Goal: Browse casually

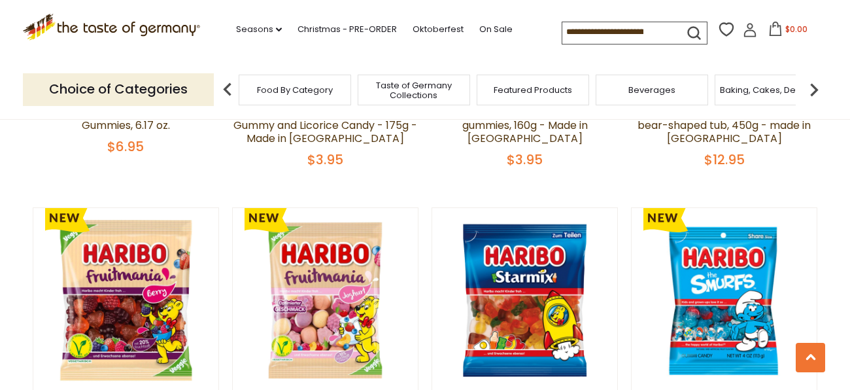
scroll to position [2887, 0]
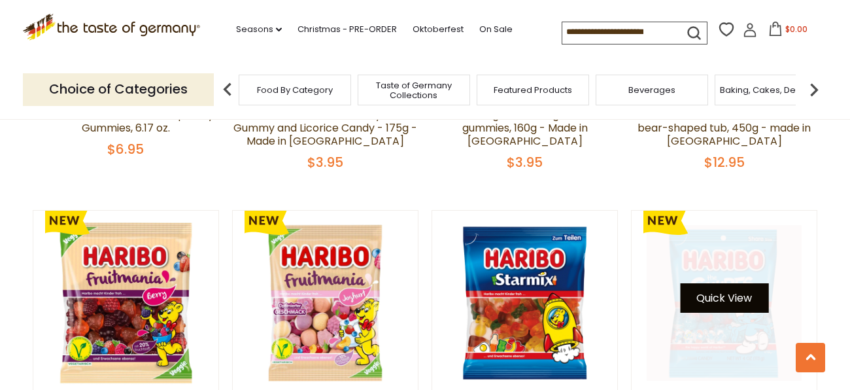
click at [728, 283] on button "Quick View" at bounding box center [724, 297] width 88 height 29
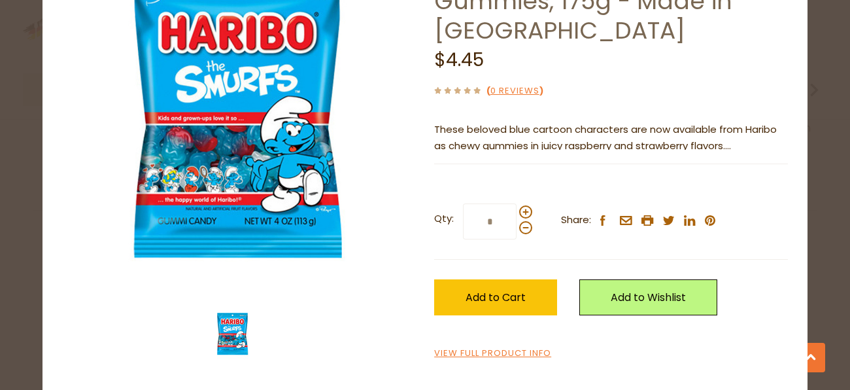
scroll to position [0, 0]
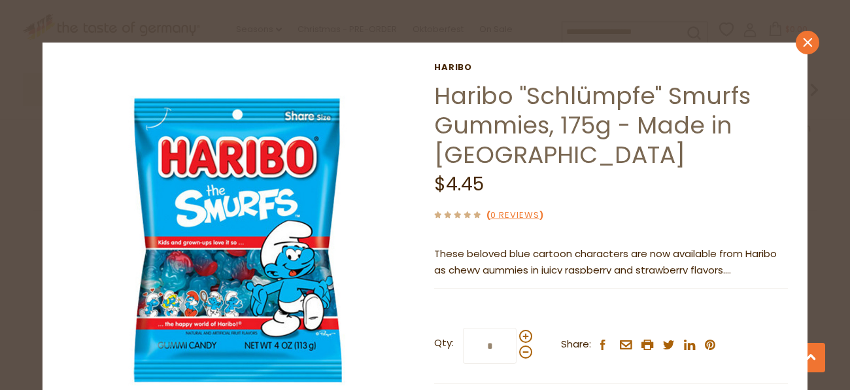
click at [805, 40] on icon at bounding box center [807, 42] width 9 height 9
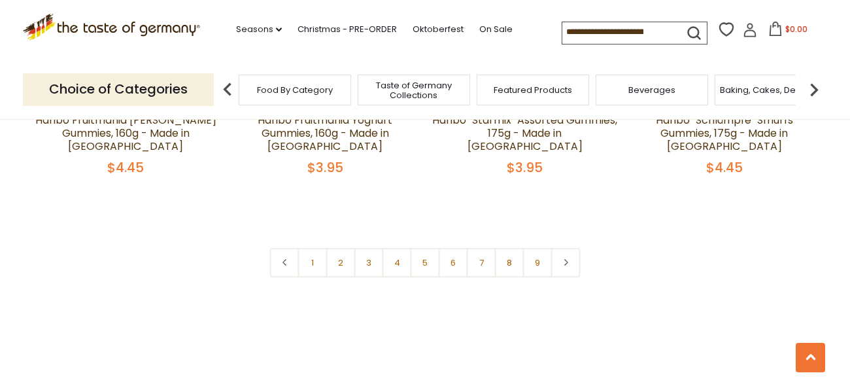
scroll to position [3210, 0]
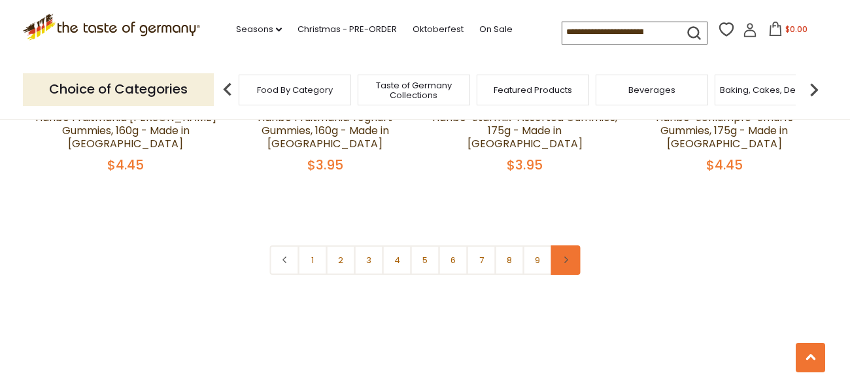
click at [556, 245] on link at bounding box center [565, 259] width 29 height 29
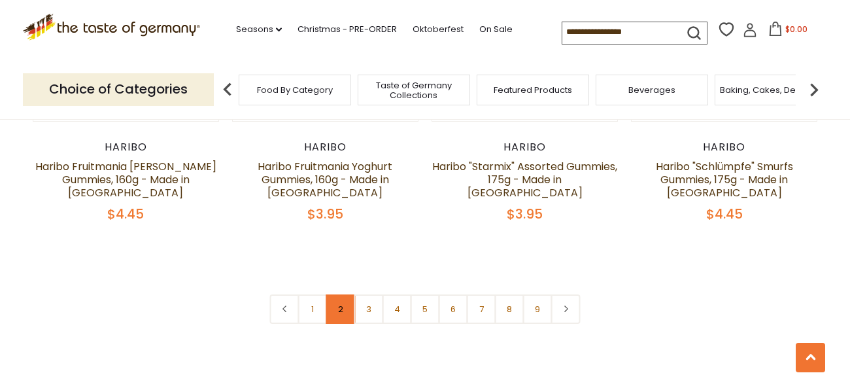
click at [338, 294] on link "2" at bounding box center [340, 308] width 29 height 29
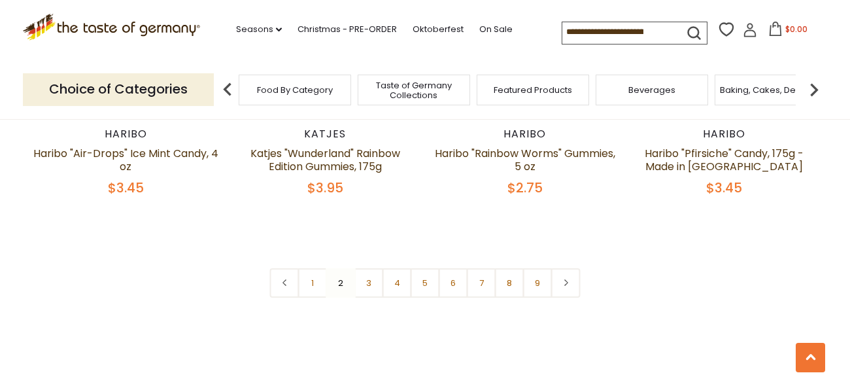
scroll to position [3272, 0]
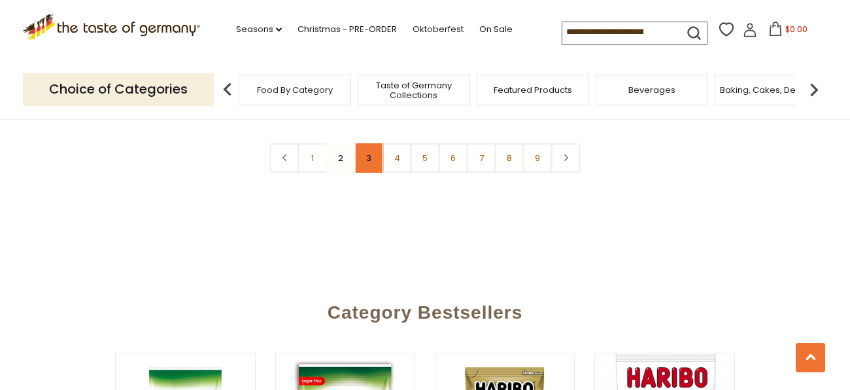
click at [373, 143] on link "3" at bounding box center [368, 157] width 29 height 29
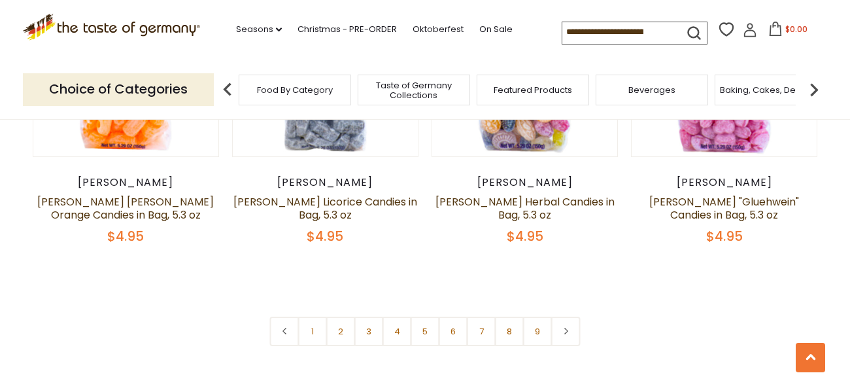
scroll to position [3129, 0]
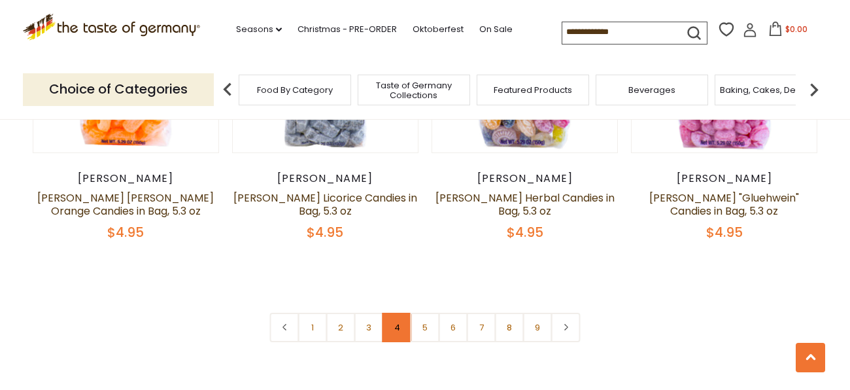
click at [399, 313] on link "4" at bounding box center [396, 327] width 29 height 29
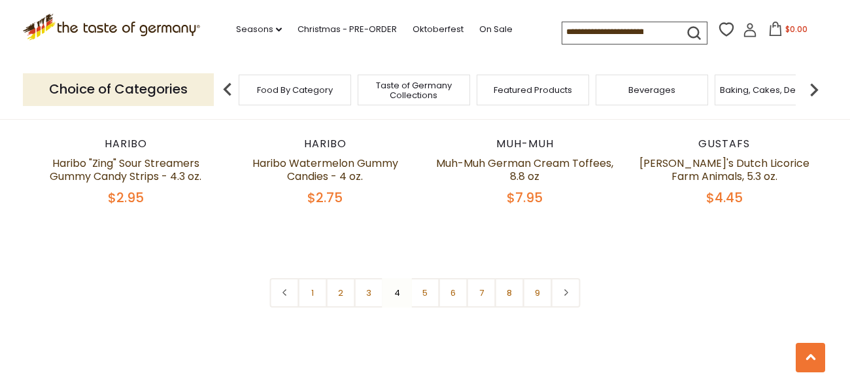
scroll to position [3205, 0]
click at [426, 279] on link "5" at bounding box center [425, 293] width 29 height 29
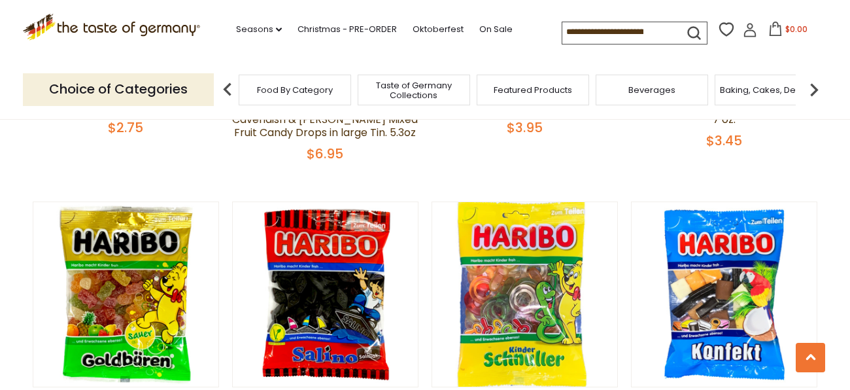
scroll to position [605, 0]
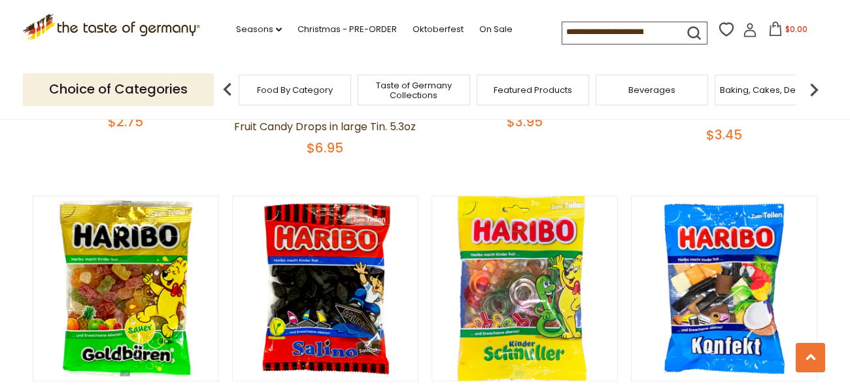
scroll to position [3210, 0]
